Goal: Information Seeking & Learning: Find specific page/section

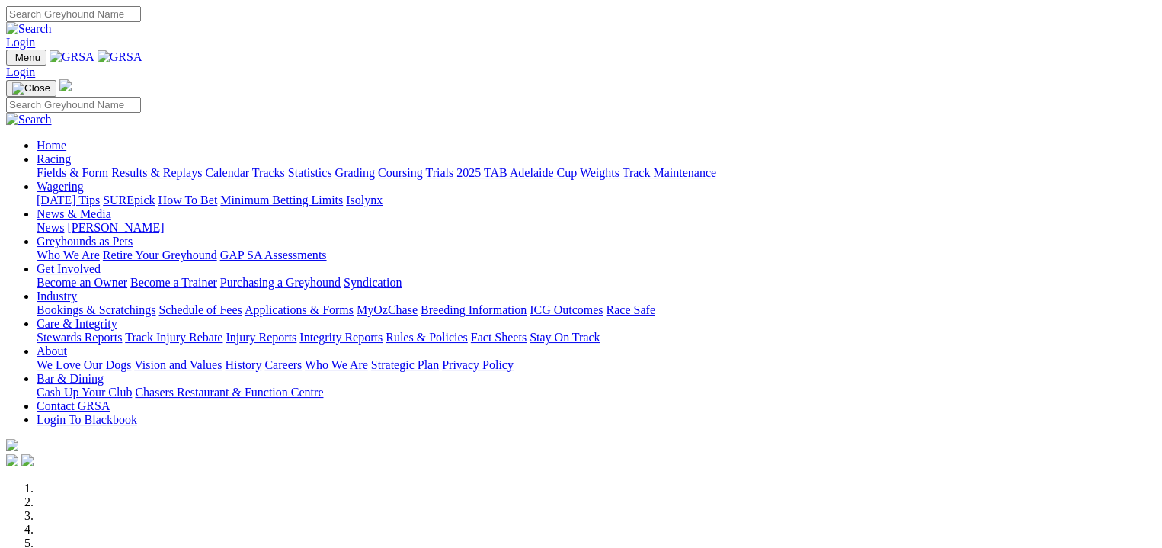
click at [79, 166] on link "Fields & Form" at bounding box center [73, 172] width 72 height 13
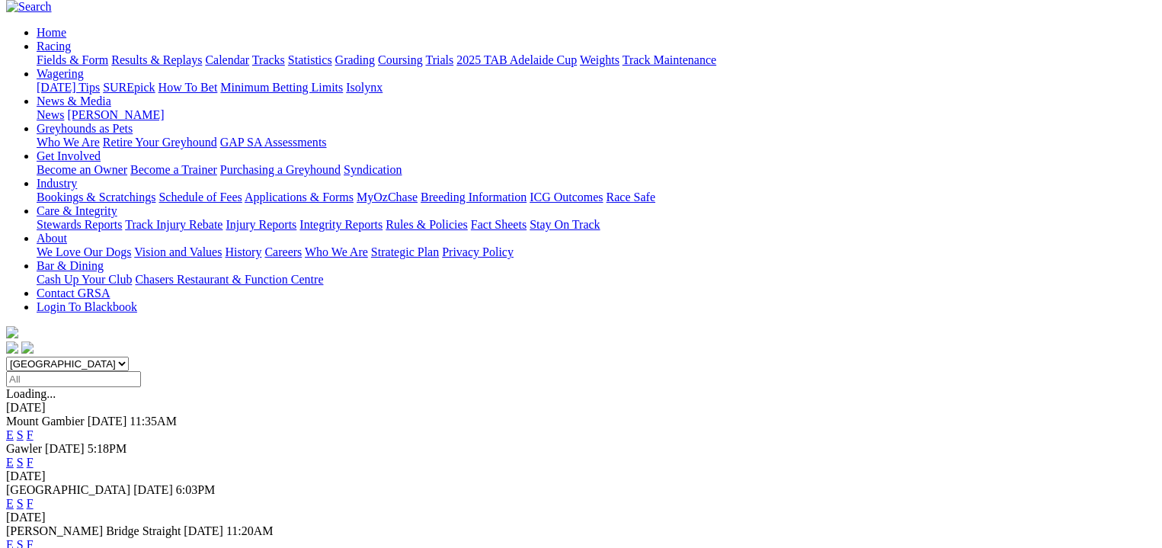
scroll to position [94, 0]
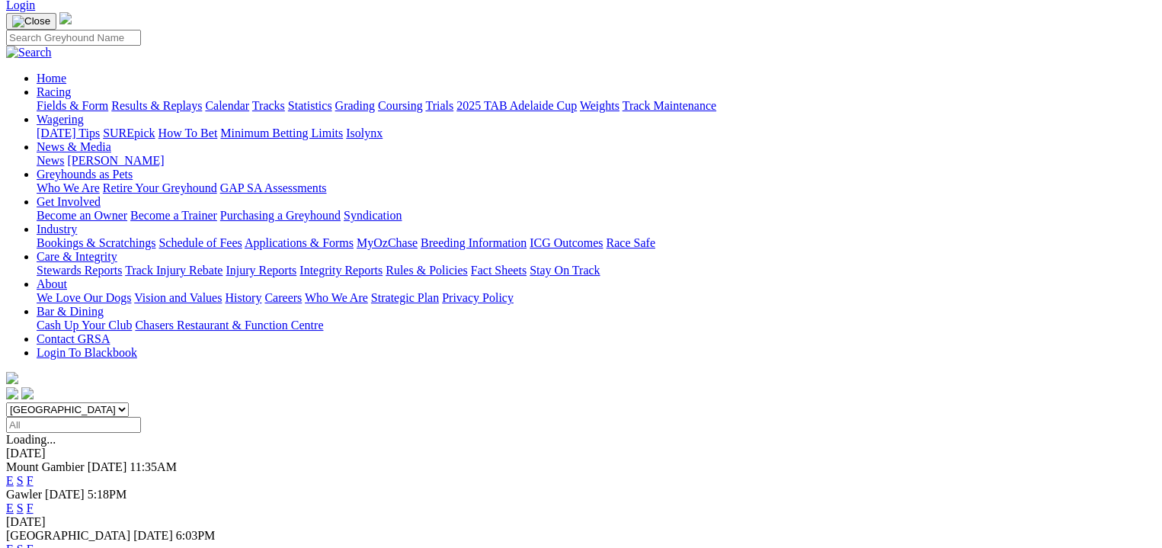
click at [34, 474] on link "F" at bounding box center [30, 480] width 7 height 13
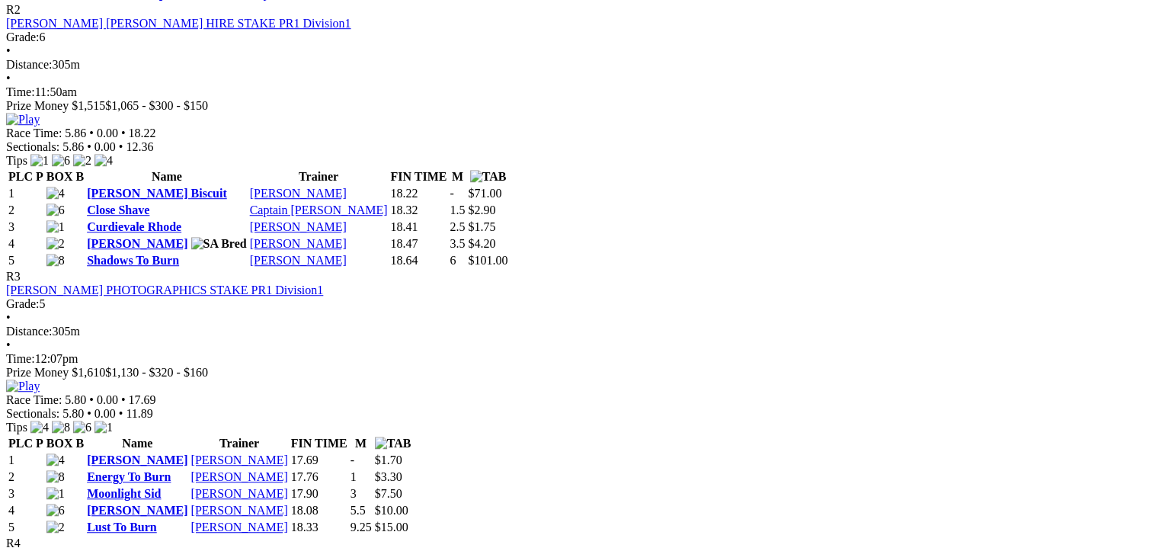
scroll to position [1029, 0]
